Goal: Task Accomplishment & Management: Complete application form

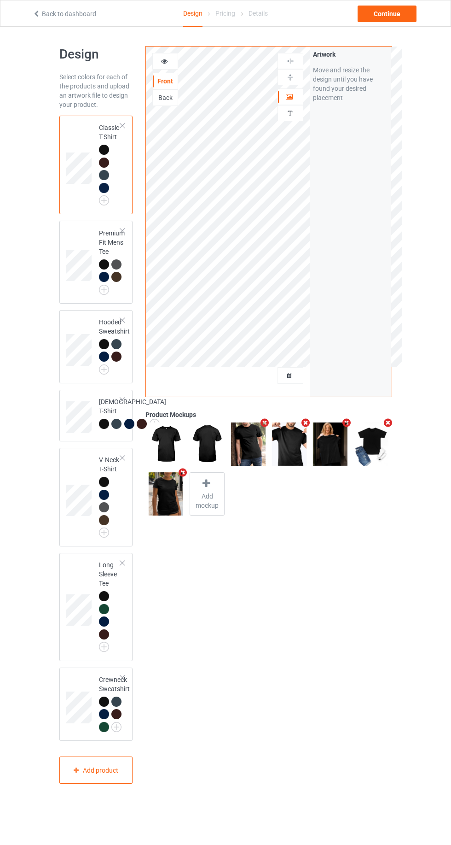
click at [293, 379] on div at bounding box center [290, 375] width 25 height 9
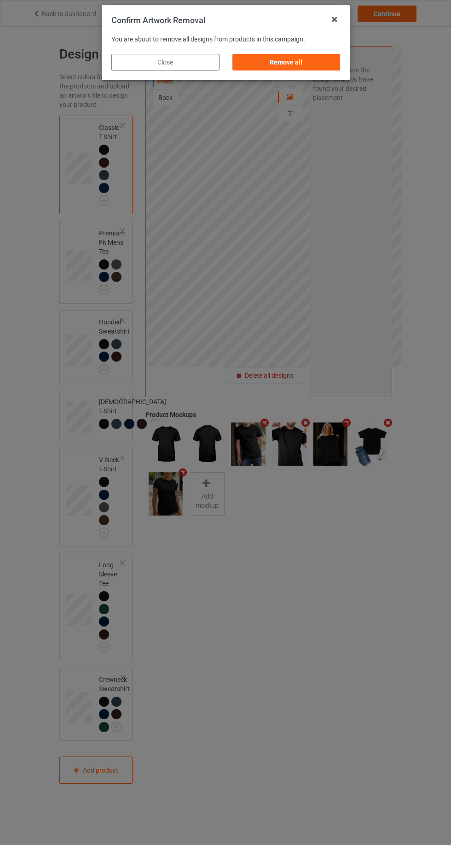
click at [265, 70] on div "Remove all" at bounding box center [286, 62] width 108 height 17
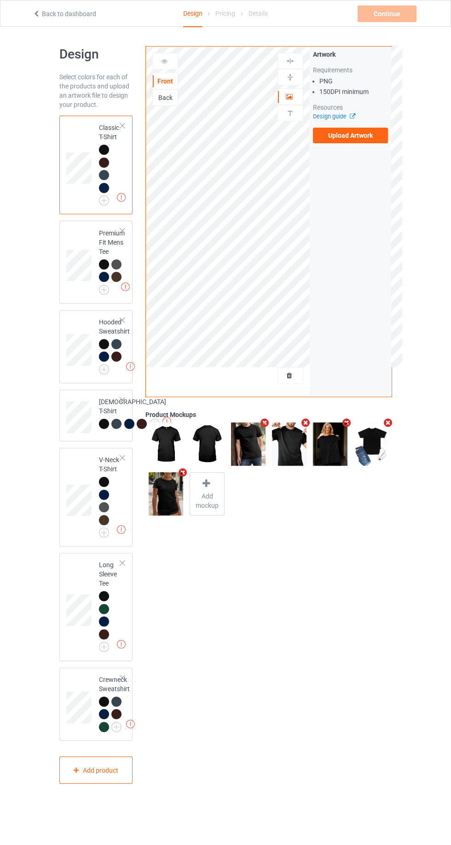
click at [284, 64] on div at bounding box center [290, 61] width 25 height 9
click at [338, 140] on label "Upload Artwork" at bounding box center [351, 136] width 76 height 16
click at [0, 0] on input "Upload Artwork" at bounding box center [0, 0] width 0 height 0
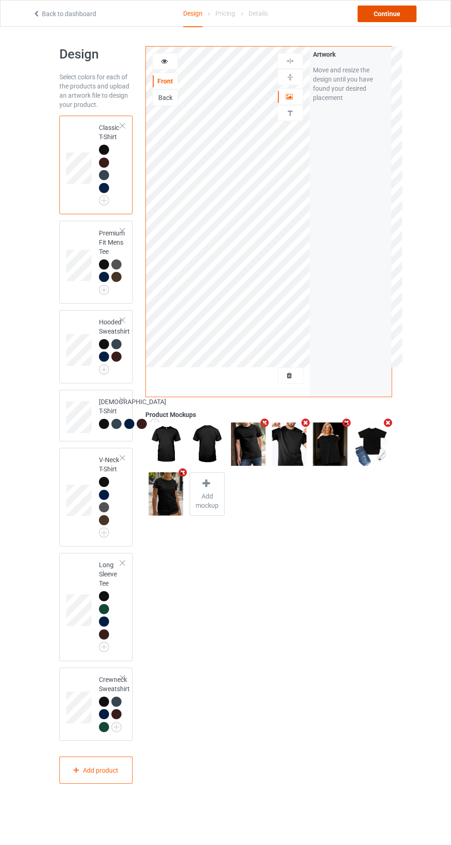
click at [393, 10] on div "Continue" at bounding box center [387, 14] width 59 height 17
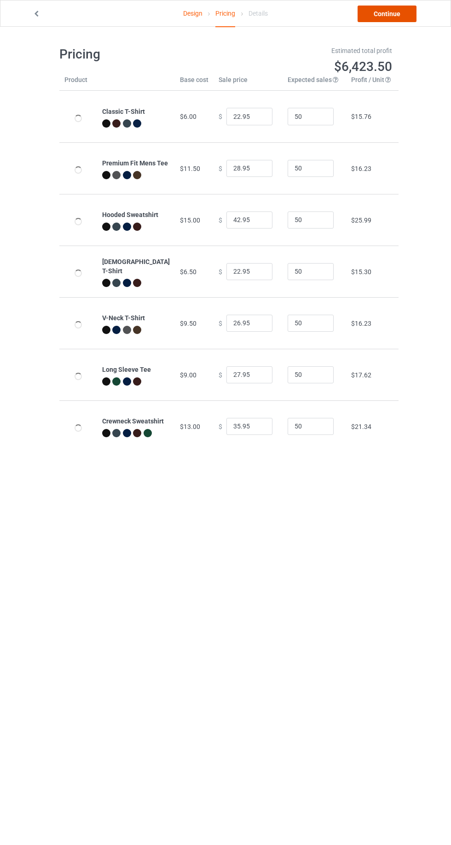
click at [398, 18] on link "Continue" at bounding box center [387, 14] width 59 height 17
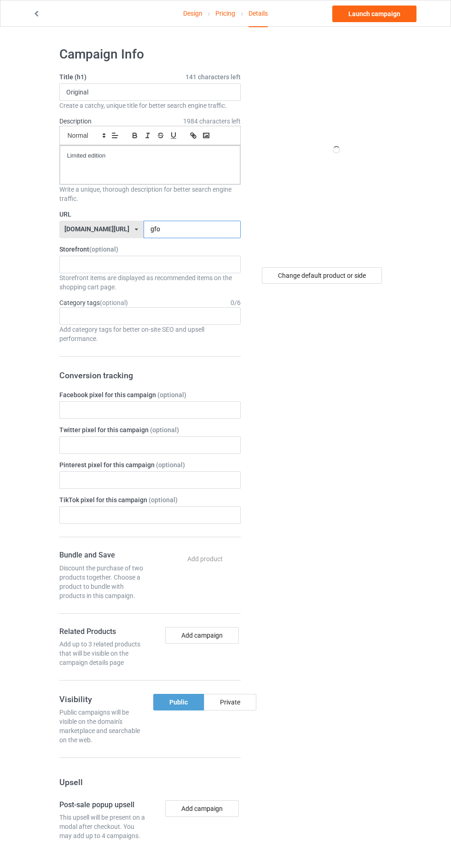
click at [170, 228] on input "gfo" at bounding box center [192, 230] width 97 height 18
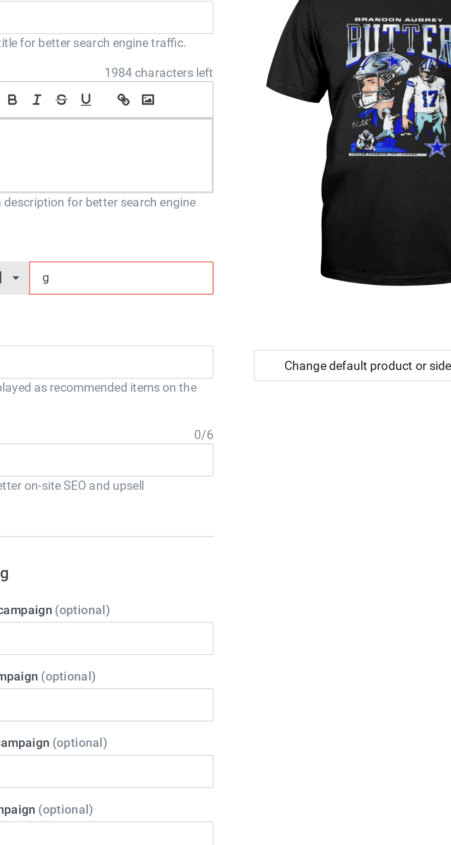
type input "gc"
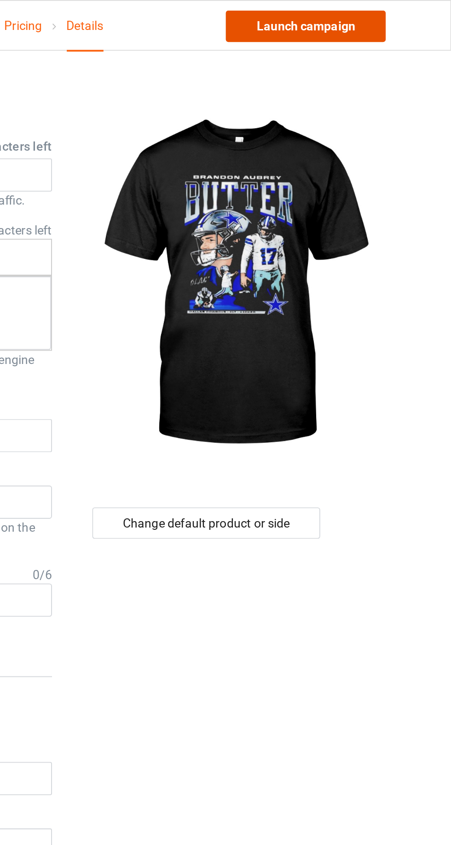
click at [370, 12] on link "Launch campaign" at bounding box center [375, 14] width 84 height 17
